Goal: Task Accomplishment & Management: Manage account settings

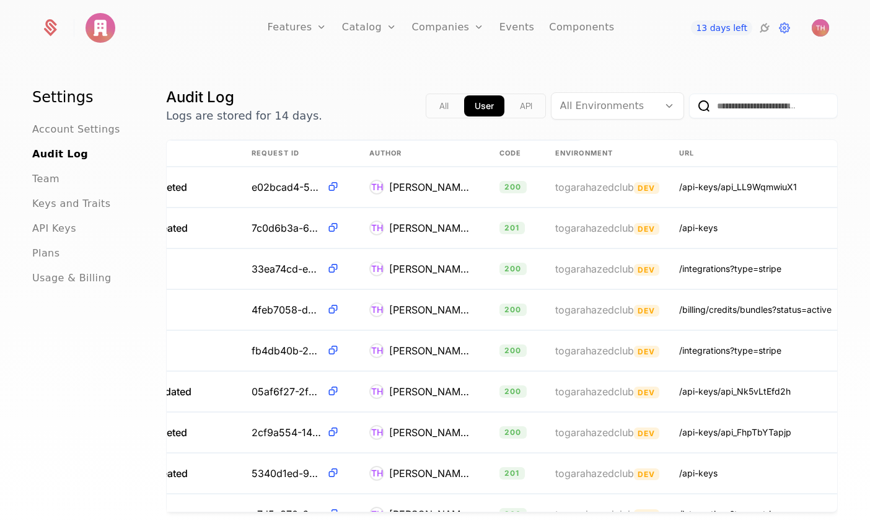
scroll to position [0, 281]
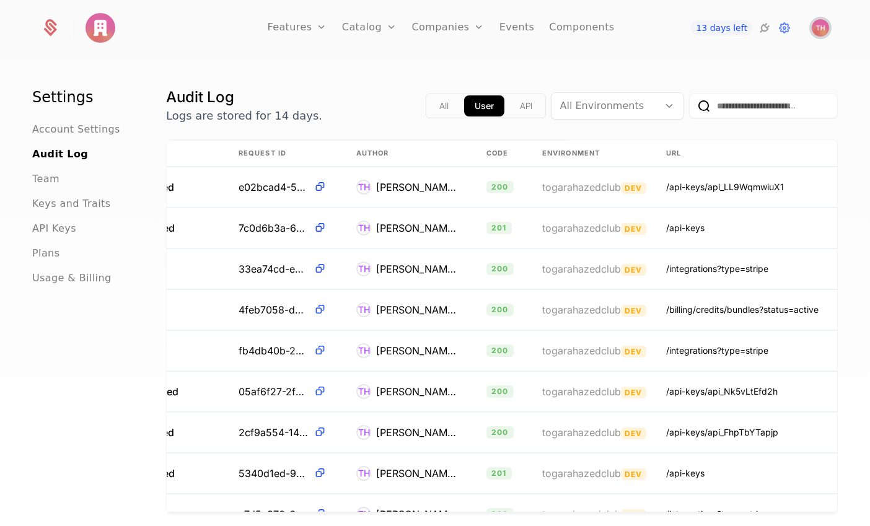
click at [822, 30] on img "Open user button" at bounding box center [819, 27] width 17 height 17
click at [57, 230] on span "API Keys" at bounding box center [54, 228] width 44 height 15
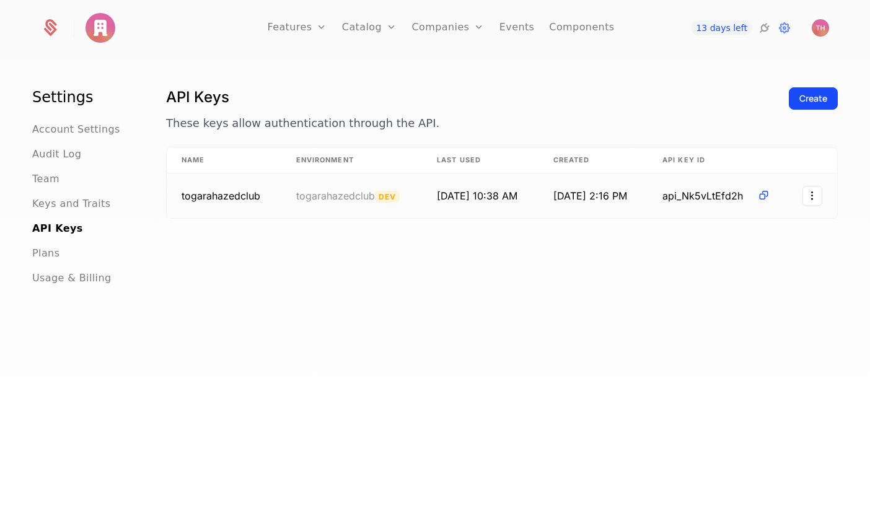
click at [462, 196] on td "[DATE] 10:38 AM" at bounding box center [480, 195] width 116 height 45
click at [582, 32] on link "Components" at bounding box center [581, 28] width 65 height 56
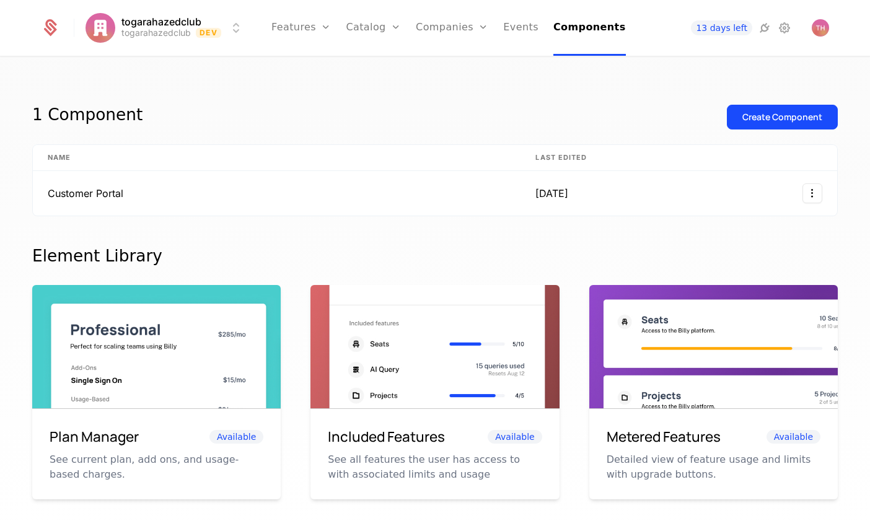
click at [312, 37] on link "Features" at bounding box center [300, 28] width 59 height 56
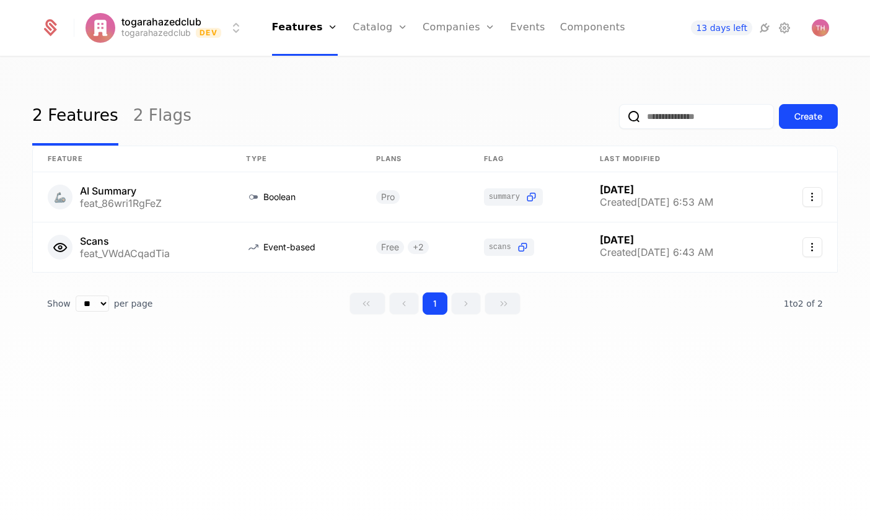
click at [155, 121] on link "2 Flags" at bounding box center [162, 116] width 58 height 58
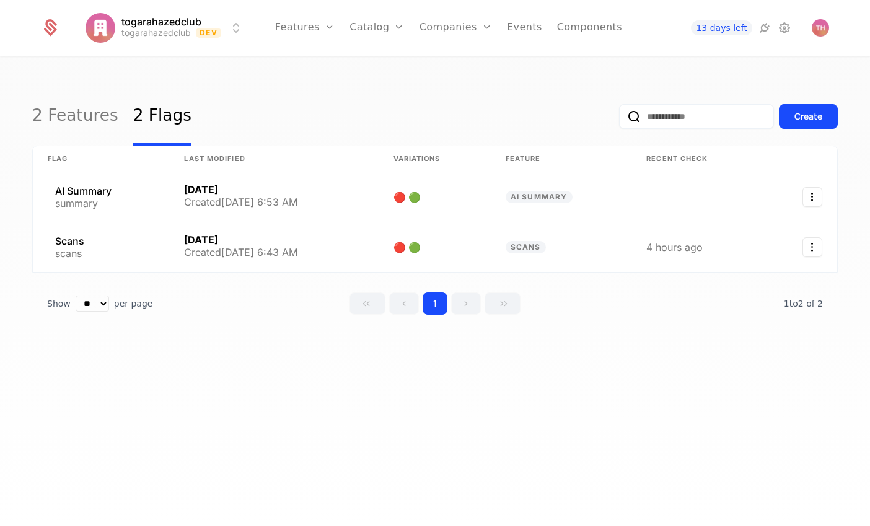
click at [87, 121] on link "2 Features" at bounding box center [75, 116] width 86 height 58
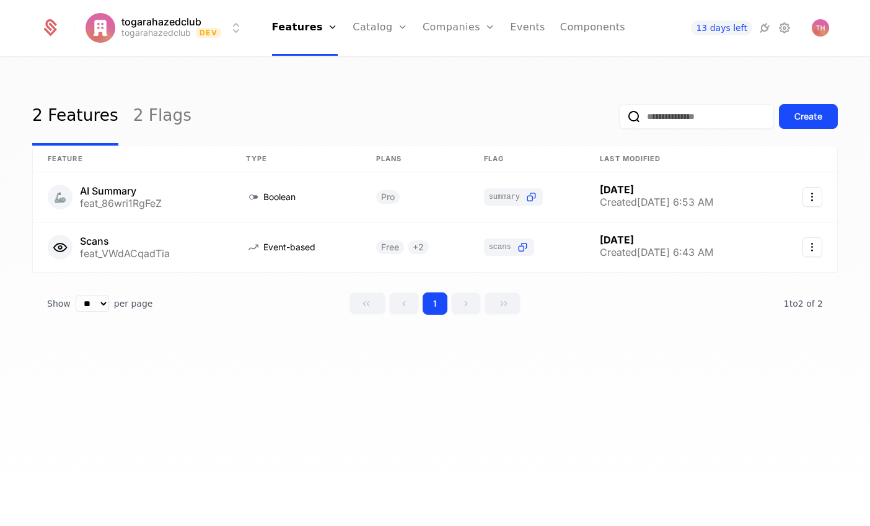
click at [409, 125] on link "Configuration" at bounding box center [399, 120] width 64 height 10
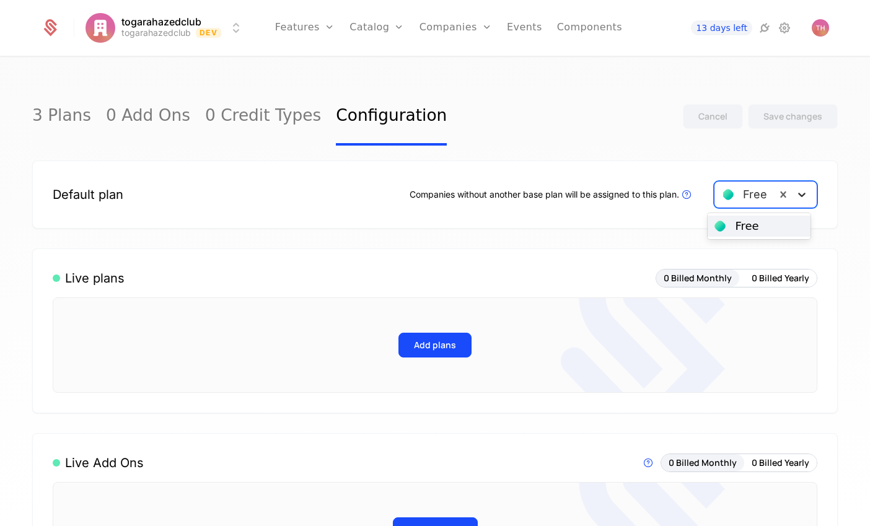
click at [798, 195] on icon at bounding box center [801, 195] width 7 height 4
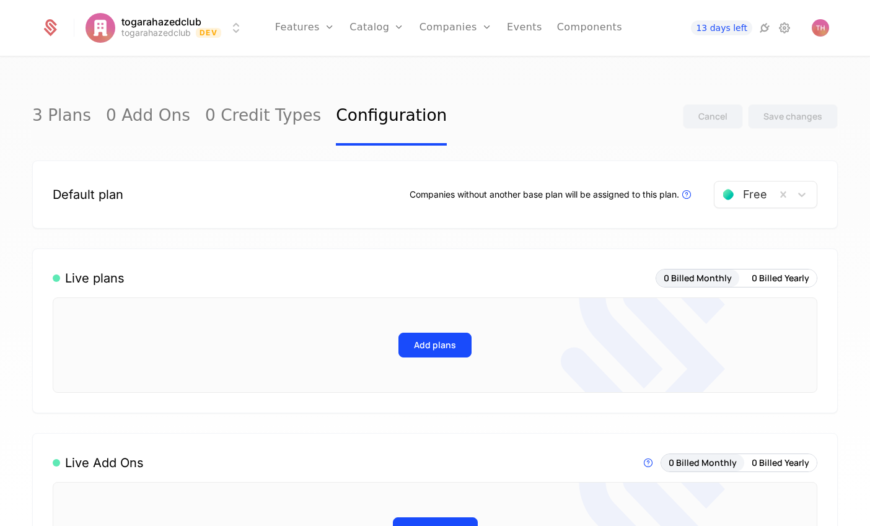
click at [429, 216] on div "Default plan Companies without another base plan will be assigned to this plan.…" at bounding box center [434, 194] width 805 height 68
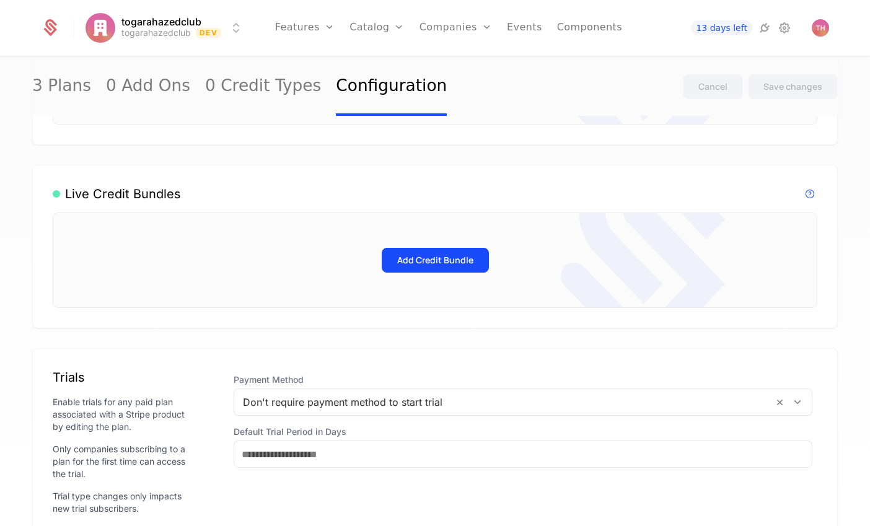
scroll to position [468, 0]
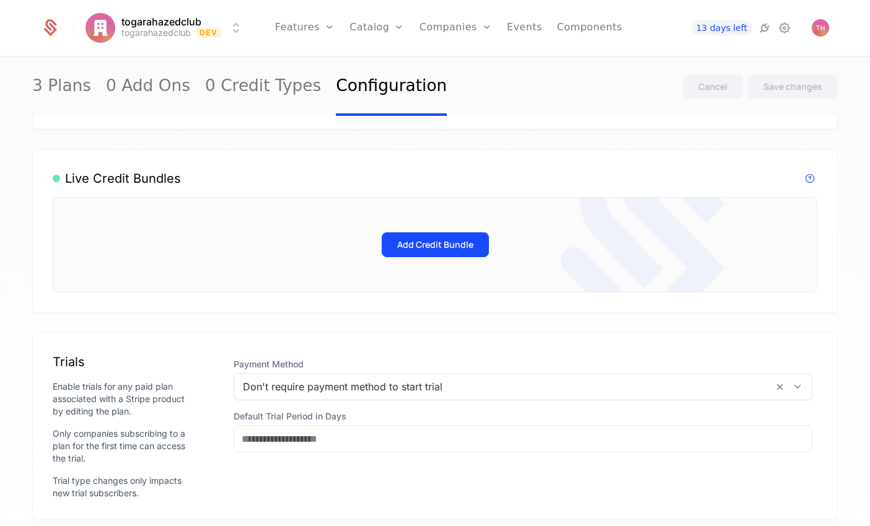
click at [795, 381] on icon at bounding box center [797, 386] width 11 height 11
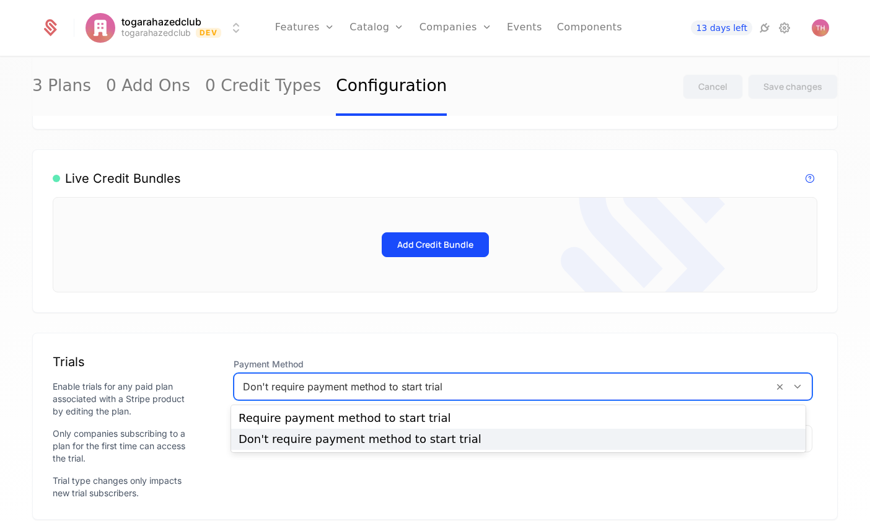
click at [728, 361] on span "Payment Method" at bounding box center [523, 364] width 579 height 12
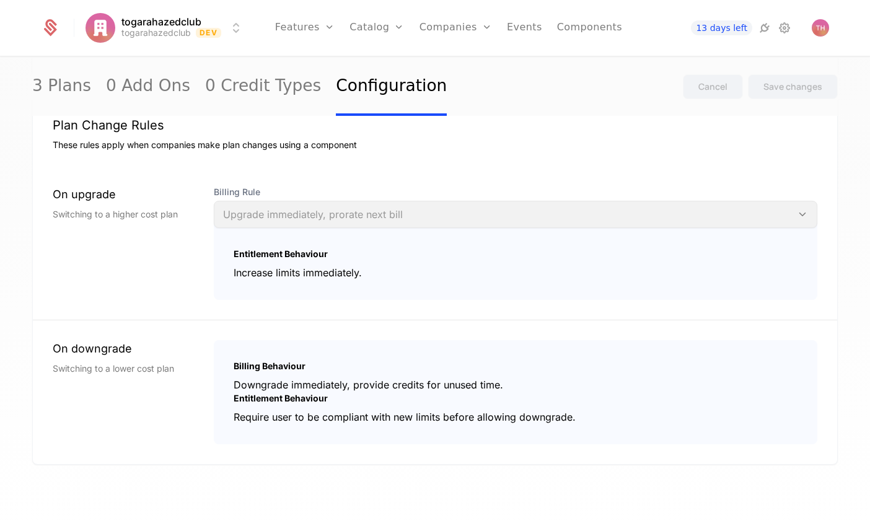
scroll to position [1072, 0]
click at [788, 30] on icon at bounding box center [784, 27] width 15 height 15
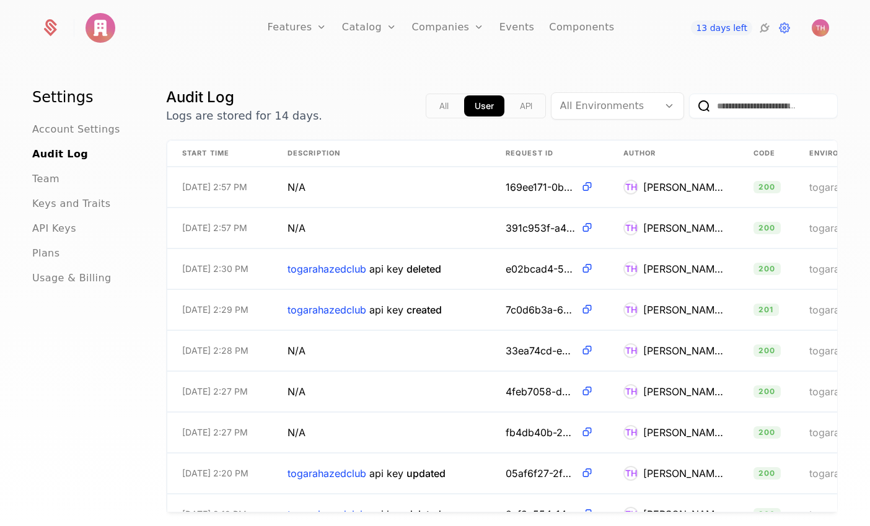
click at [59, 225] on span "API Keys" at bounding box center [54, 228] width 44 height 15
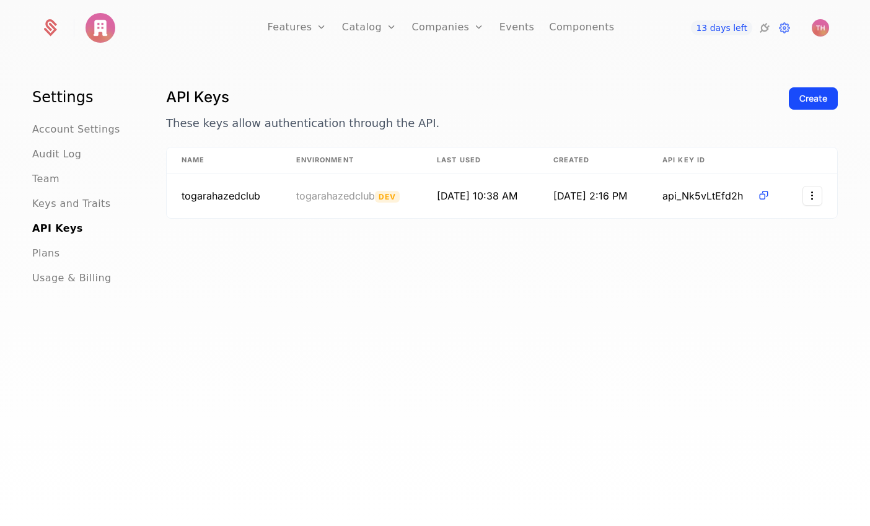
click at [805, 105] on button "Create" at bounding box center [813, 98] width 49 height 22
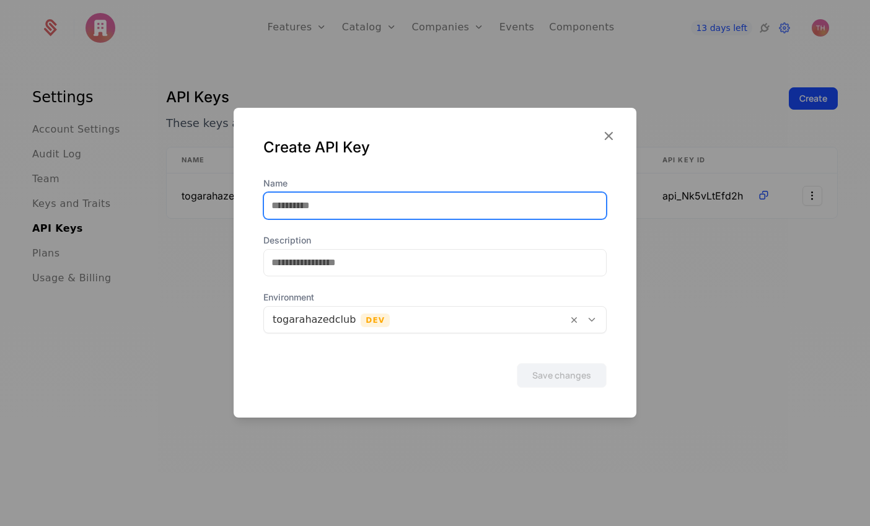
click at [443, 213] on input "Name" at bounding box center [435, 206] width 342 height 26
type input "**********"
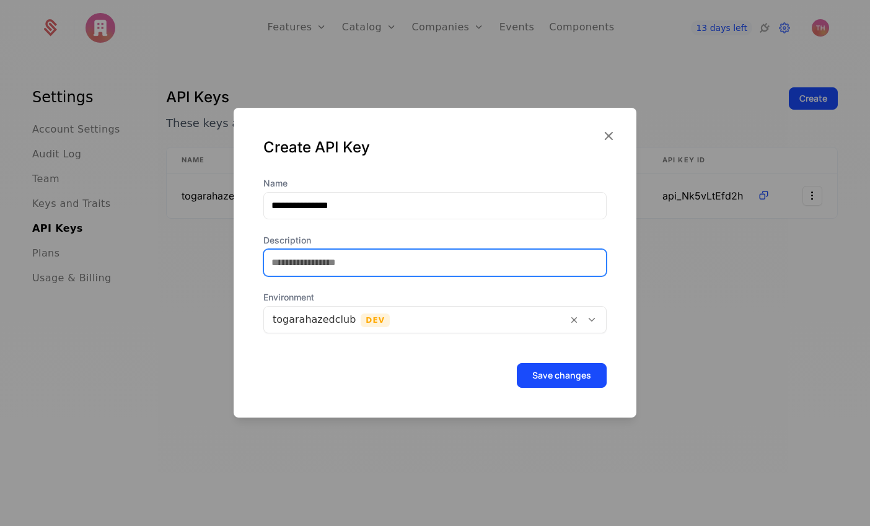
click at [399, 269] on input "Description" at bounding box center [435, 263] width 342 height 26
type input "*******"
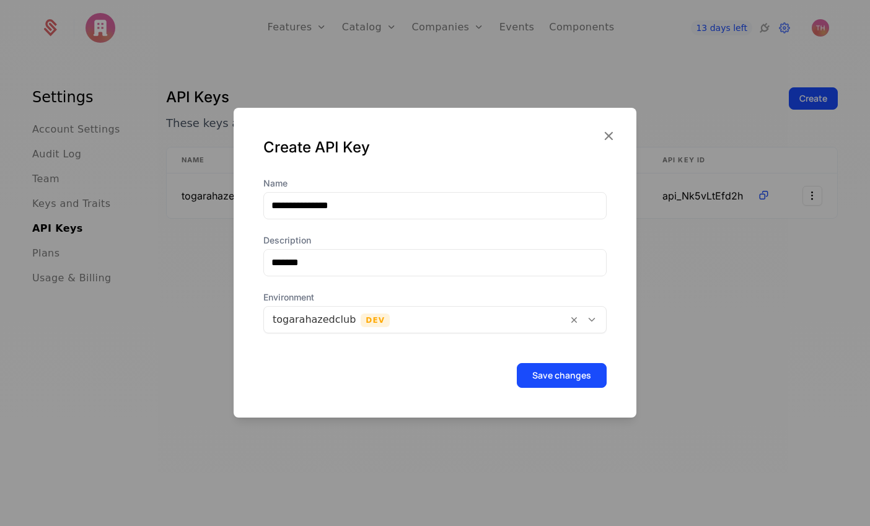
click at [584, 375] on button "Save changes" at bounding box center [562, 375] width 90 height 25
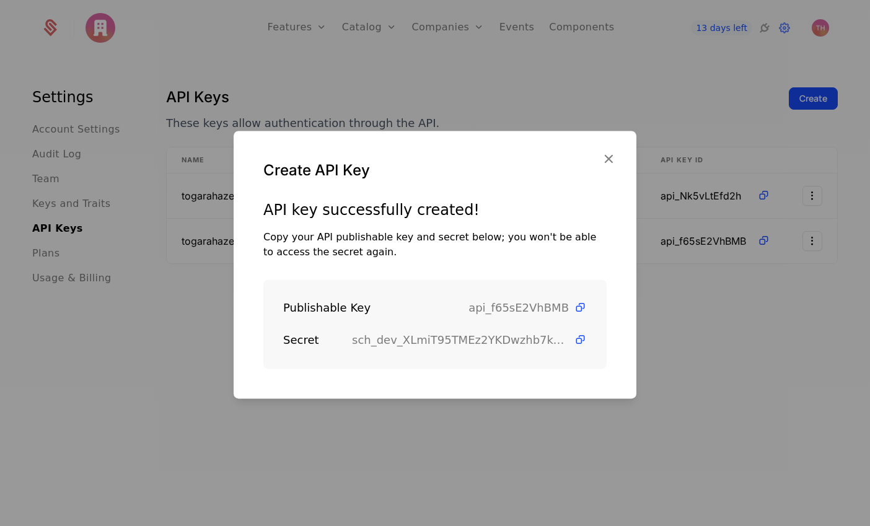
click at [574, 339] on icon at bounding box center [580, 339] width 13 height 13
click at [574, 308] on icon at bounding box center [580, 307] width 13 height 13
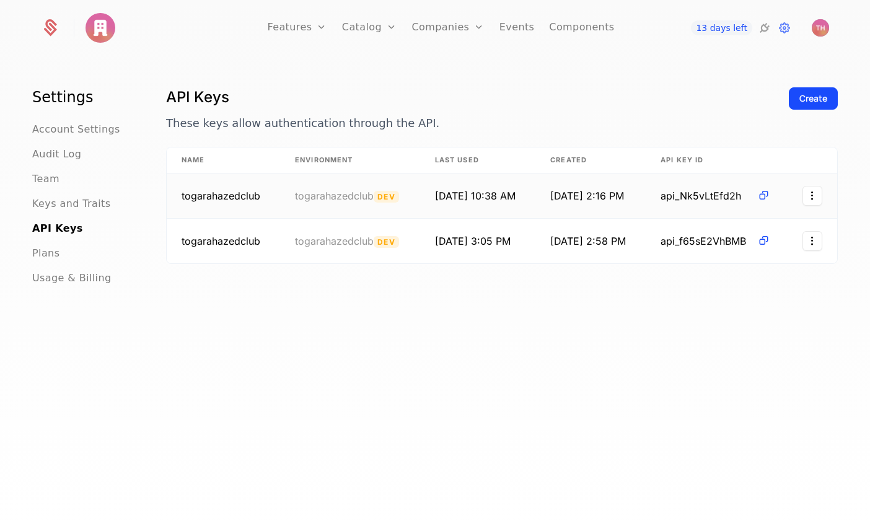
click at [803, 198] on html "Features Features Flags Catalog Plans Add Ons Credits Configuration Companies C…" at bounding box center [435, 263] width 870 height 526
click at [720, 258] on div "Revoke" at bounding box center [726, 256] width 40 height 17
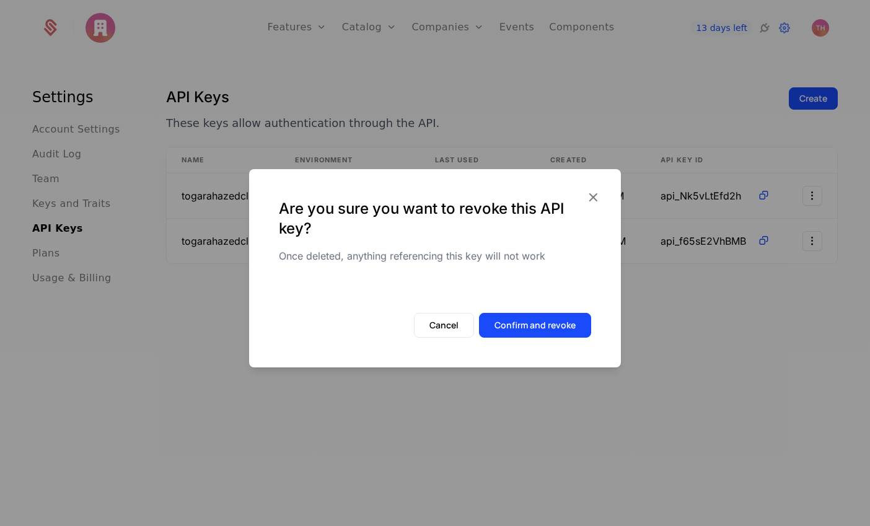
click at [592, 194] on icon "button" at bounding box center [593, 197] width 16 height 16
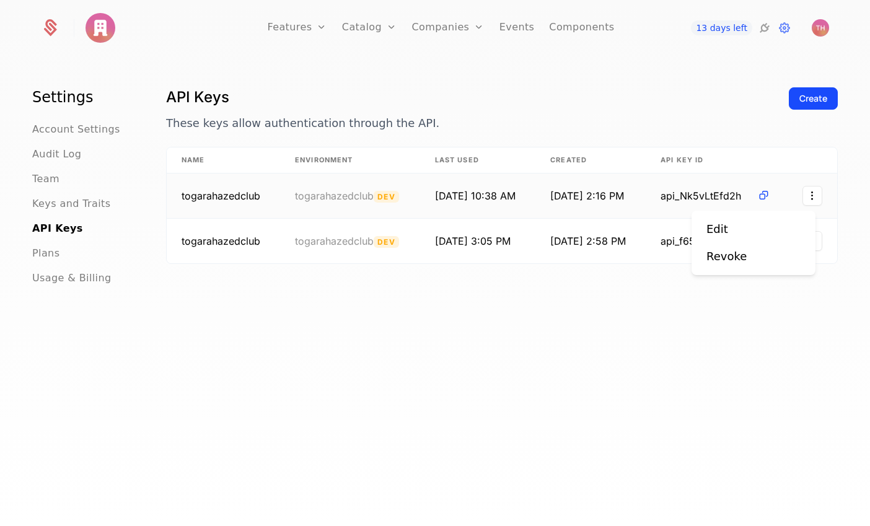
click at [801, 201] on html "Features Features Flags Catalog Plans Add Ons Credits Configuration Companies C…" at bounding box center [435, 263] width 870 height 526
click at [749, 258] on div "Revoke" at bounding box center [731, 256] width 50 height 17
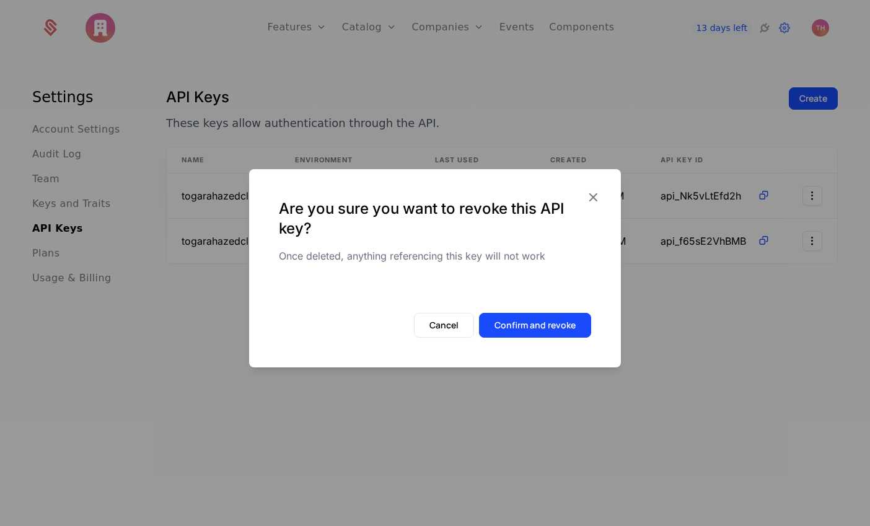
click at [571, 327] on button "Confirm and revoke" at bounding box center [535, 325] width 112 height 25
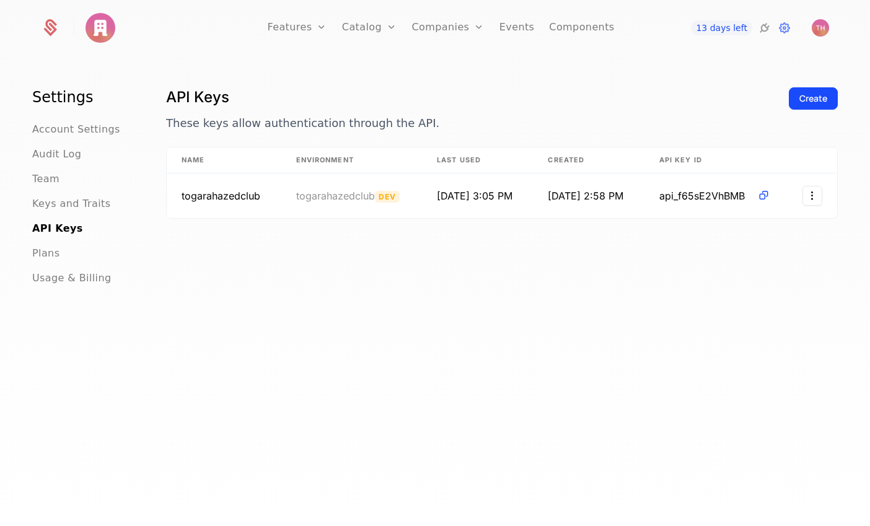
click at [359, 54] on div "Plans Add Ons Credits Configuration" at bounding box center [389, 90] width 94 height 99
click at [306, 58] on div "Settings Account Settings Audit Log Team Keys and Traits API Keys Plans Usage &…" at bounding box center [435, 296] width 870 height 476
click at [427, 90] on h1 "API Keys" at bounding box center [472, 97] width 613 height 20
